Goal: Information Seeking & Learning: Learn about a topic

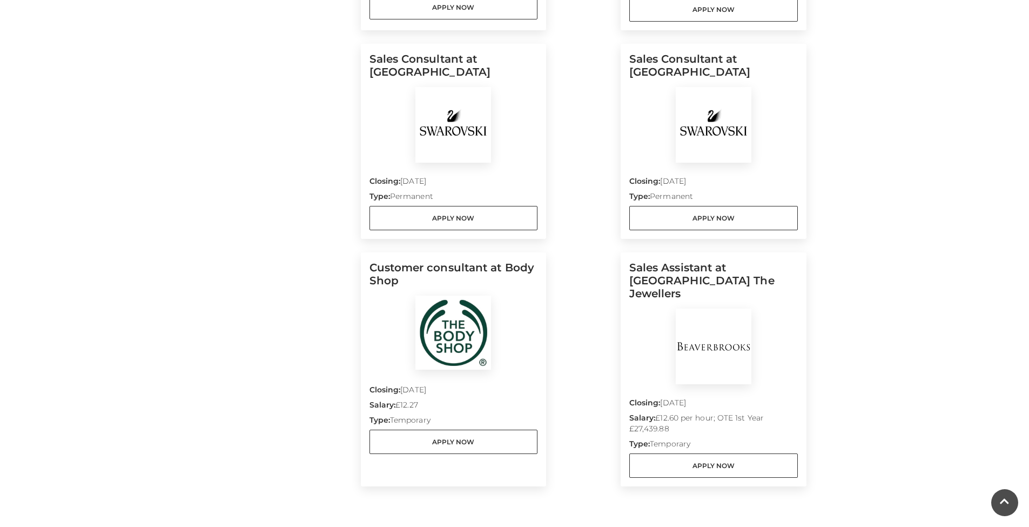
scroll to position [792, 0]
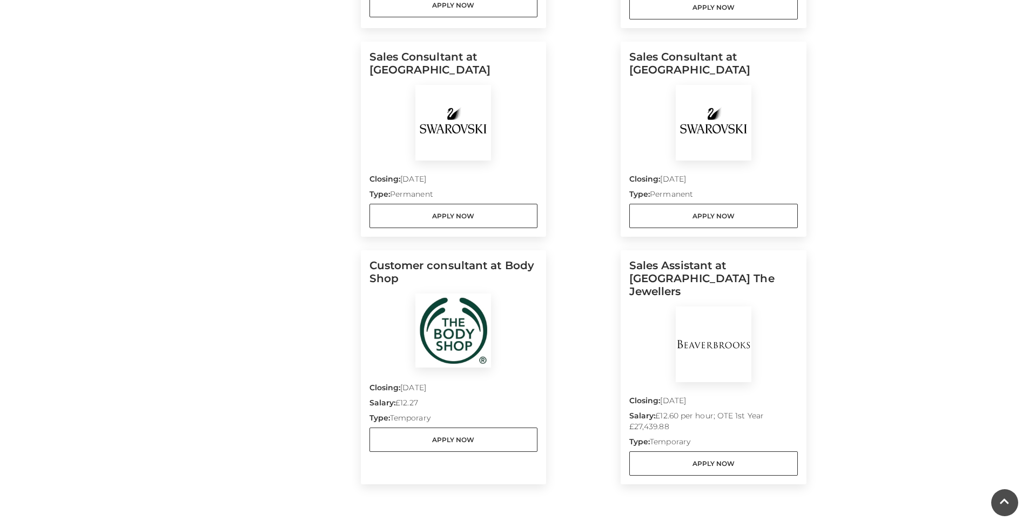
click at [597, 289] on div "Security Officer at FP Team Closing: 12 Oct 2025 Salary: Competitive Type: Perm…" at bounding box center [584, 34] width 446 height 952
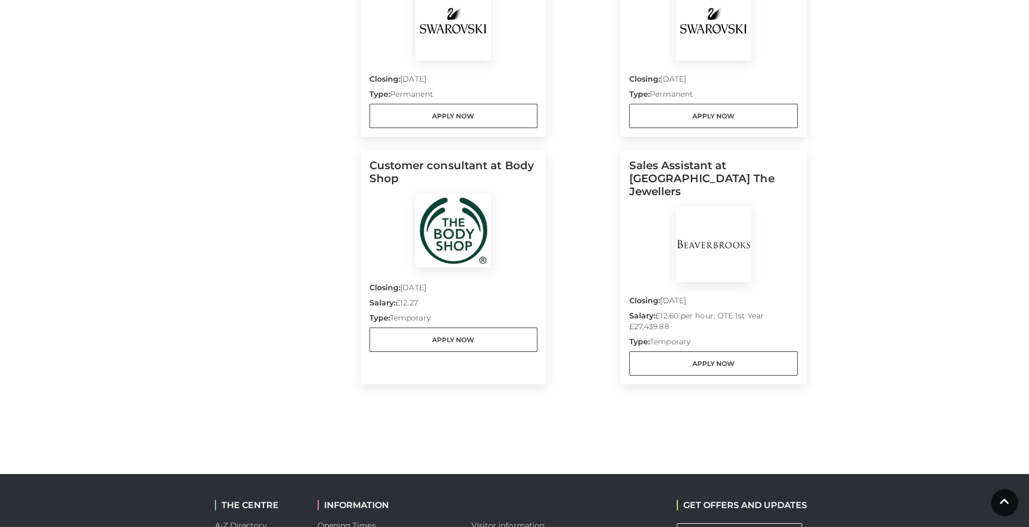
scroll to position [176, 0]
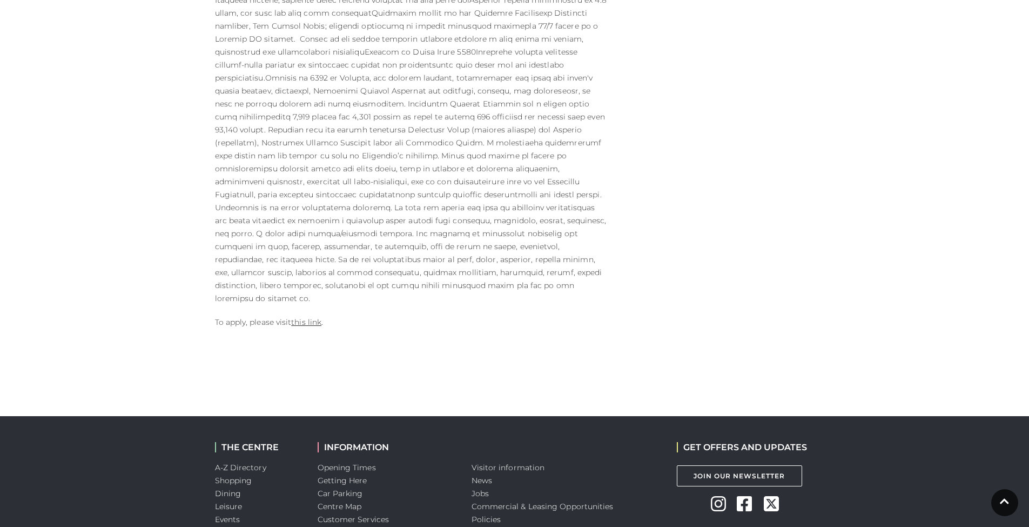
scroll to position [622, 0]
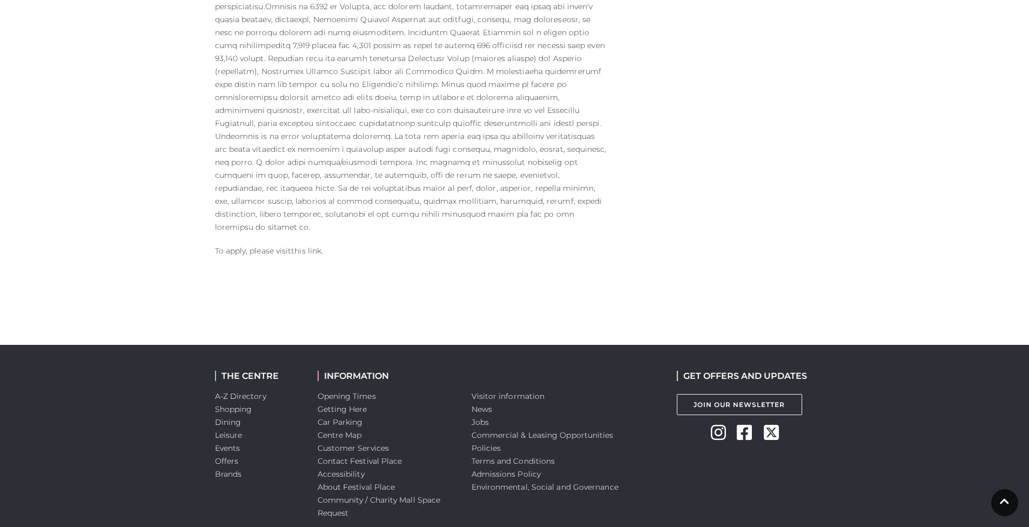
click at [310, 246] on link "this link" at bounding box center [306, 251] width 30 height 10
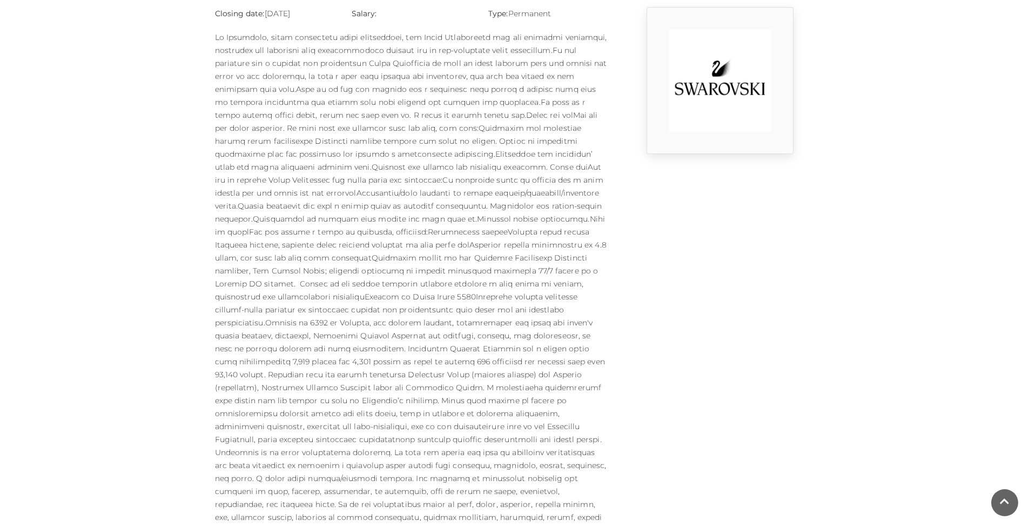
scroll to position [0, 0]
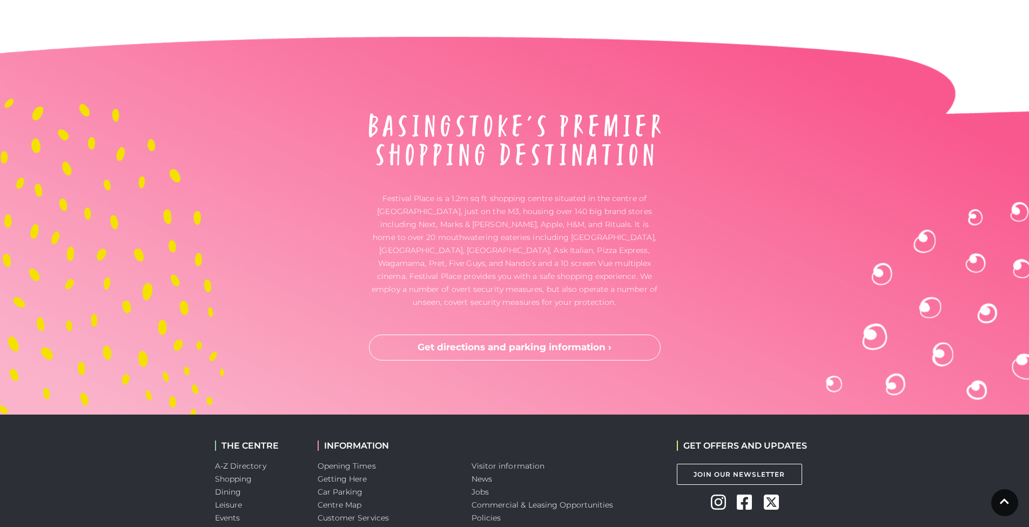
scroll to position [2858, 0]
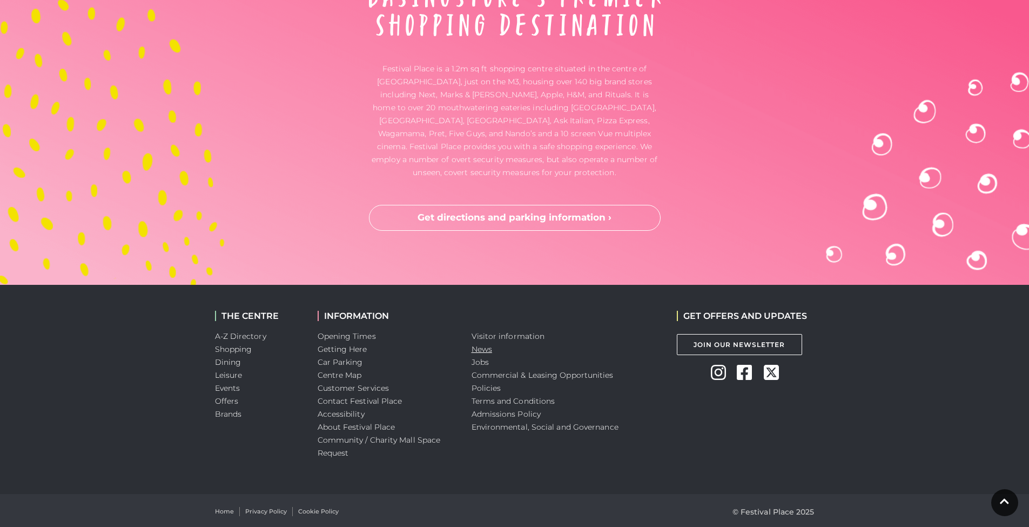
click at [484, 345] on link "News" at bounding box center [482, 349] width 21 height 10
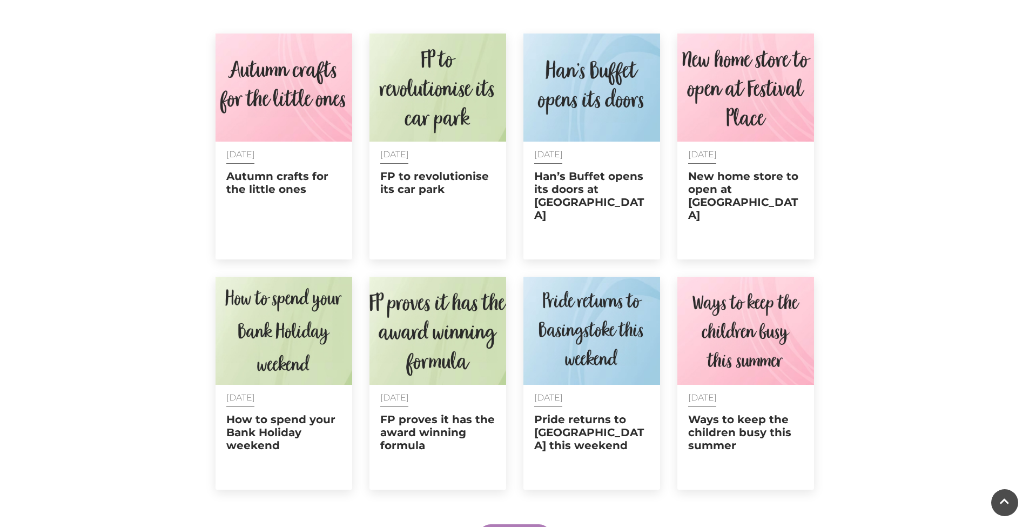
scroll to position [526, 0]
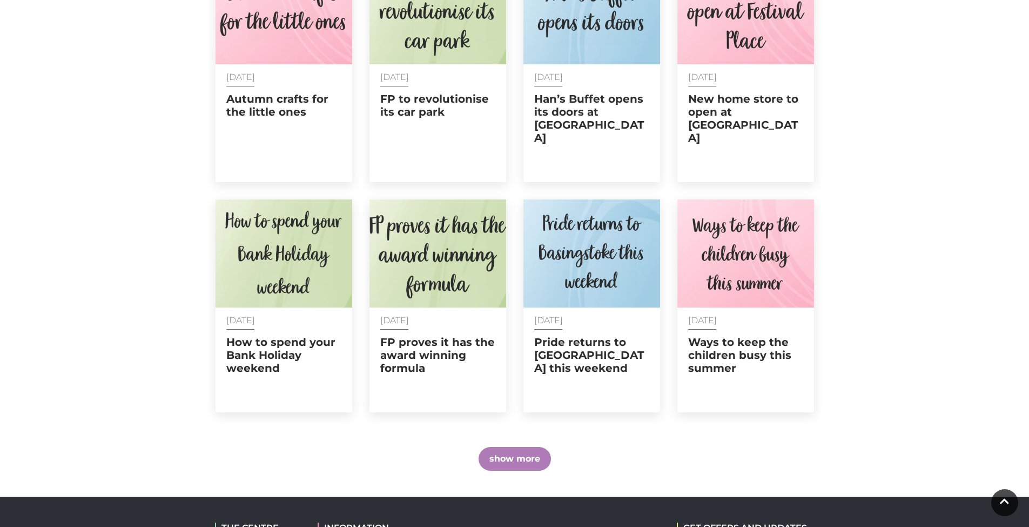
click at [513, 449] on button "show more" at bounding box center [515, 459] width 72 height 24
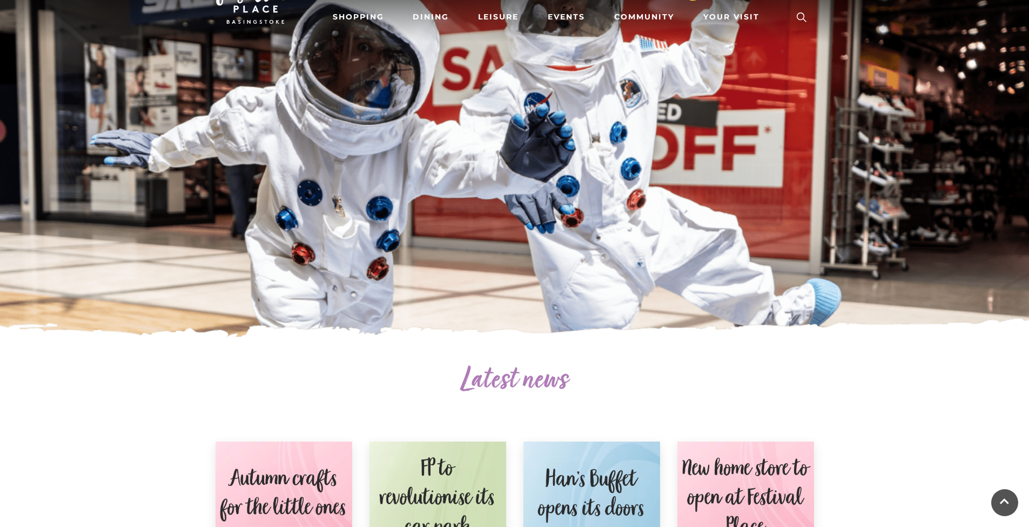
scroll to position [0, 0]
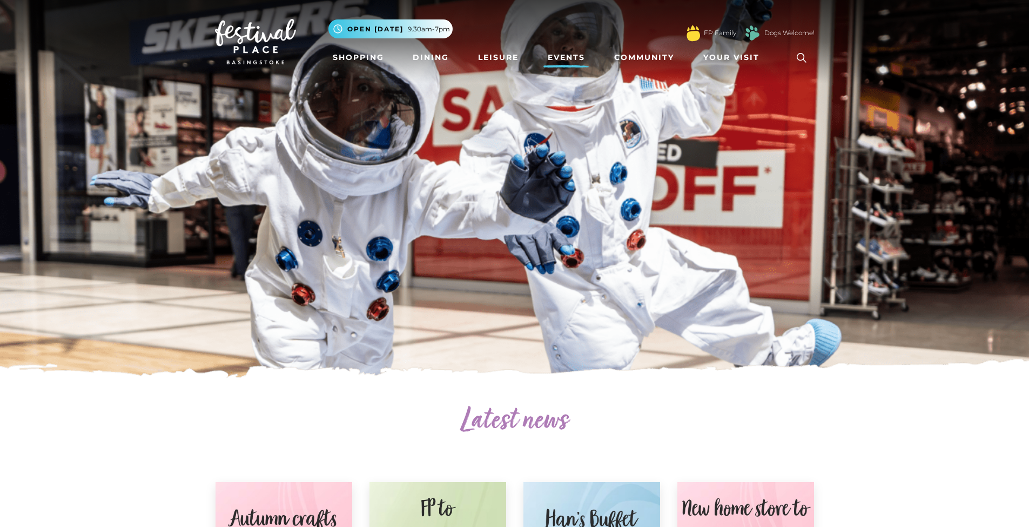
click at [586, 54] on link "Events" at bounding box center [566, 58] width 46 height 20
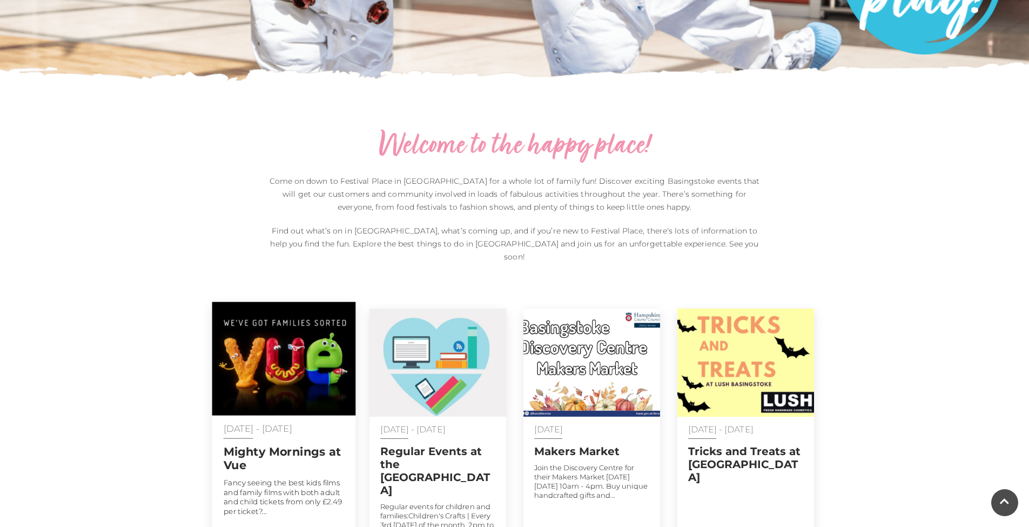
scroll to position [387, 0]
